Goal: Task Accomplishment & Management: Use online tool/utility

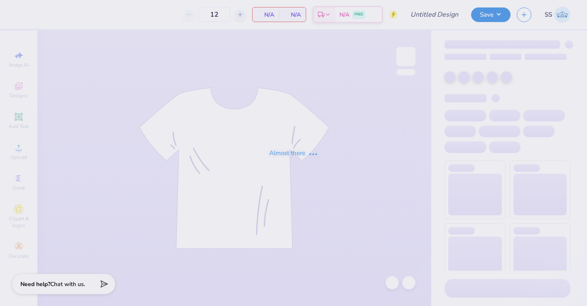
type input "Shell Tank"
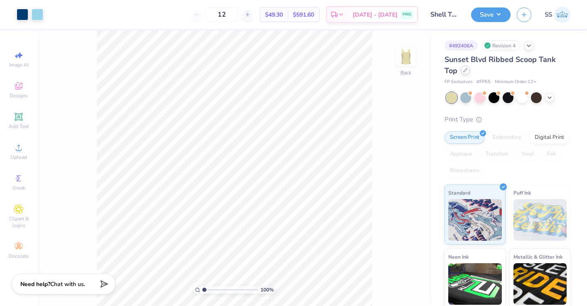
click at [464, 74] on div at bounding box center [465, 70] width 9 height 9
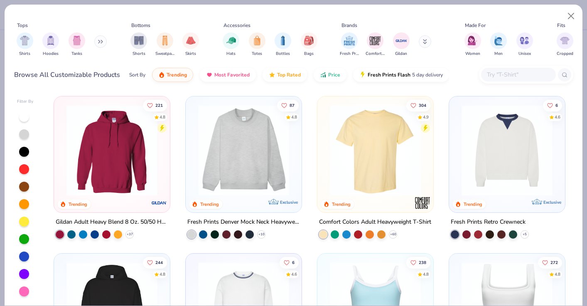
click at [510, 73] on input "text" at bounding box center [518, 75] width 64 height 10
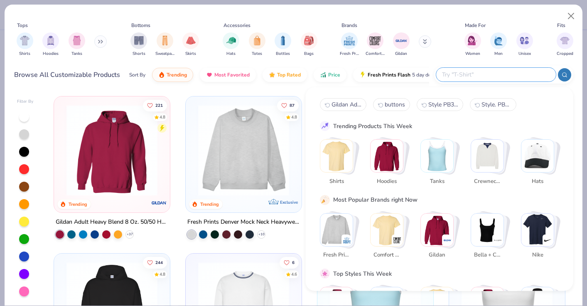
type input "o"
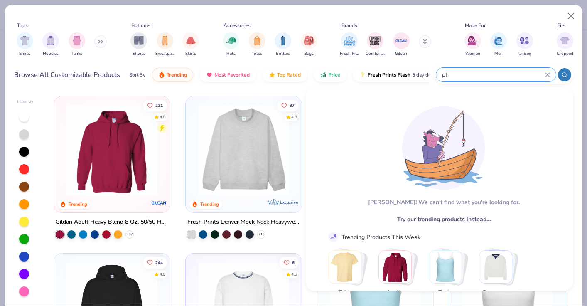
type input "p"
type input "P"
